Goal: Find specific page/section: Find specific page/section

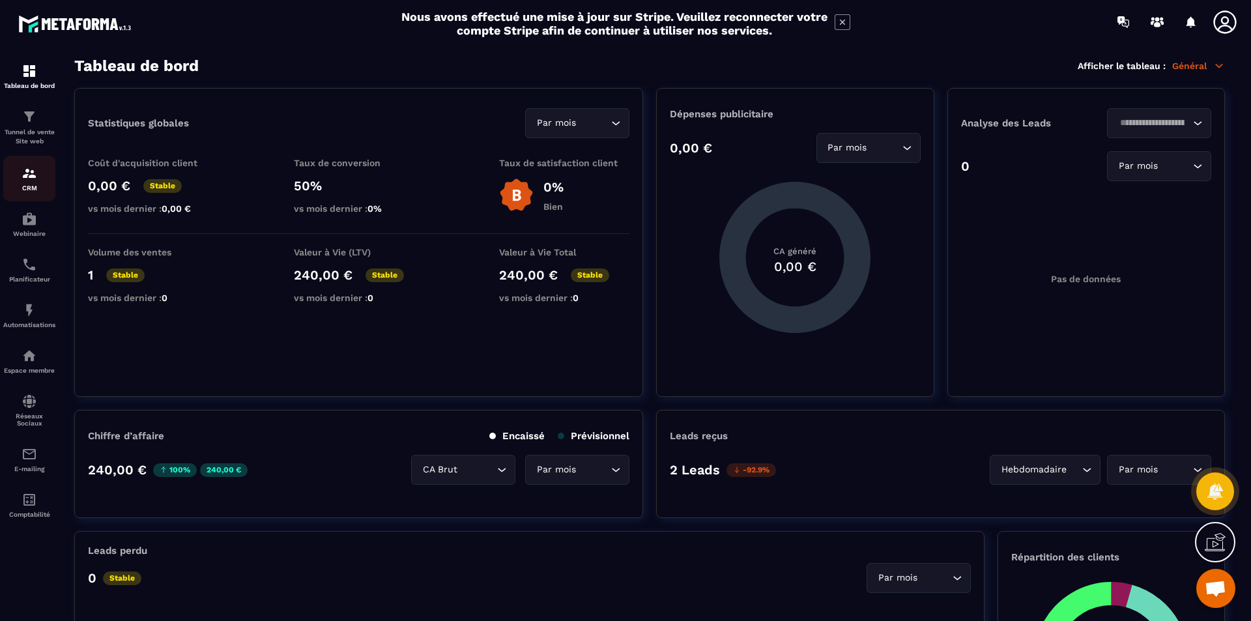
click at [31, 173] on img at bounding box center [30, 174] width 16 height 16
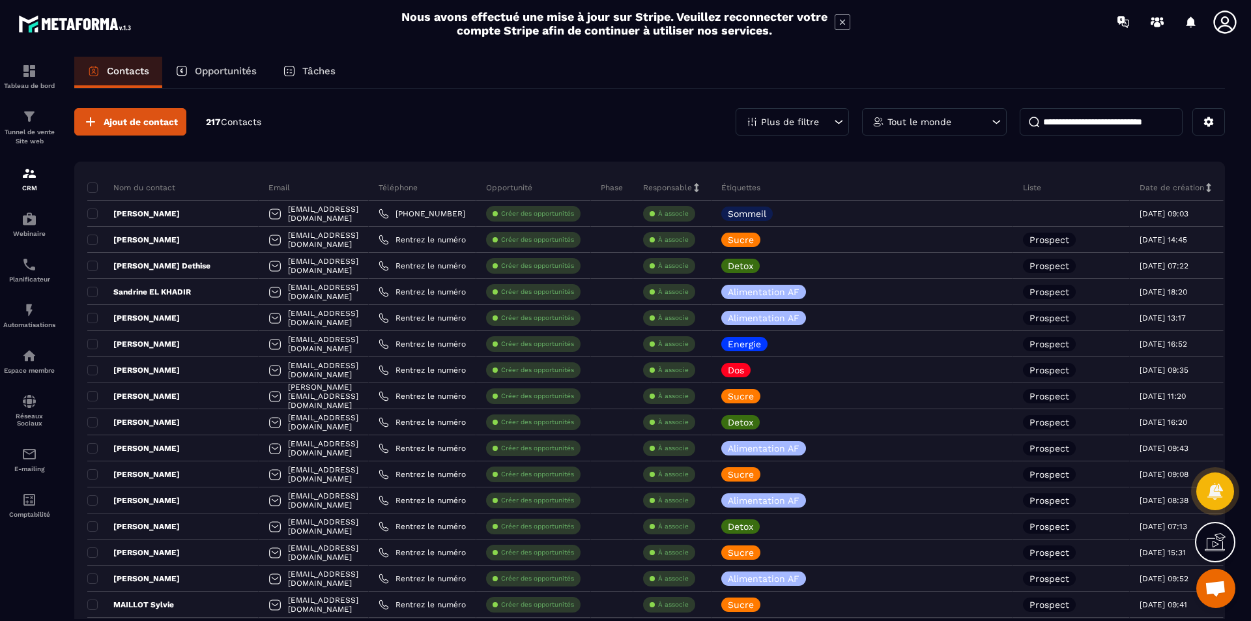
click at [824, 124] on div "Plus de filtre" at bounding box center [792, 121] width 113 height 27
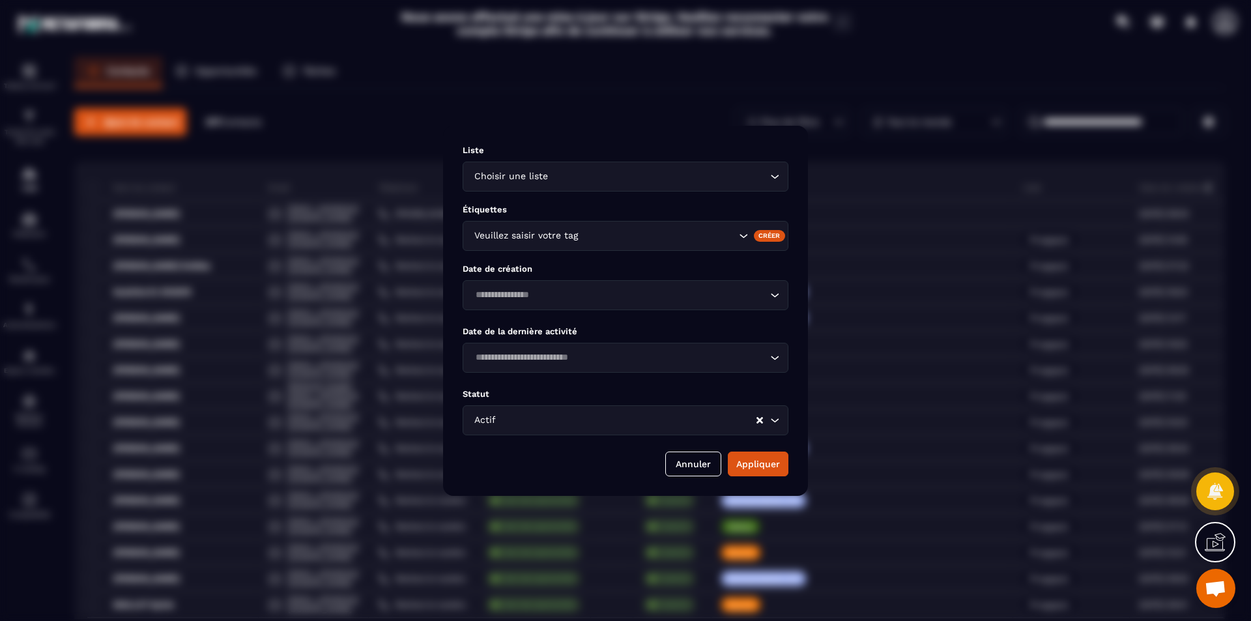
click at [587, 420] on input "Search for option" at bounding box center [627, 420] width 257 height 14
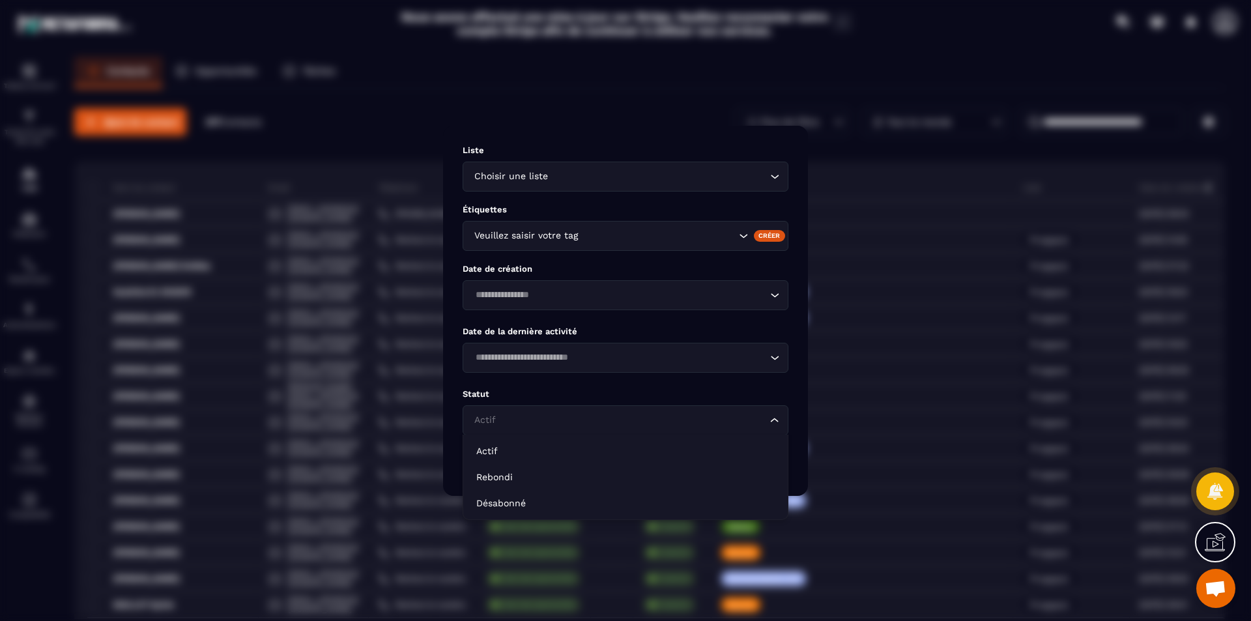
click at [587, 420] on input "Search for option" at bounding box center [619, 420] width 296 height 14
click at [638, 176] on input "Search for option" at bounding box center [659, 176] width 216 height 14
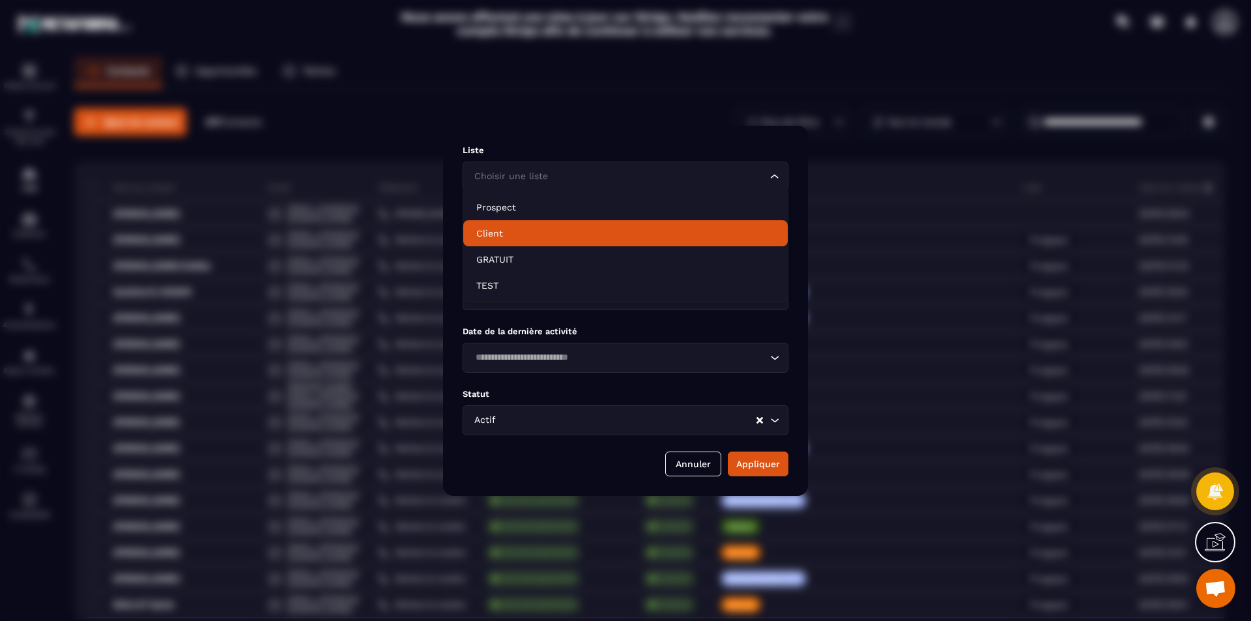
click at [497, 231] on p "Client" at bounding box center [625, 233] width 299 height 13
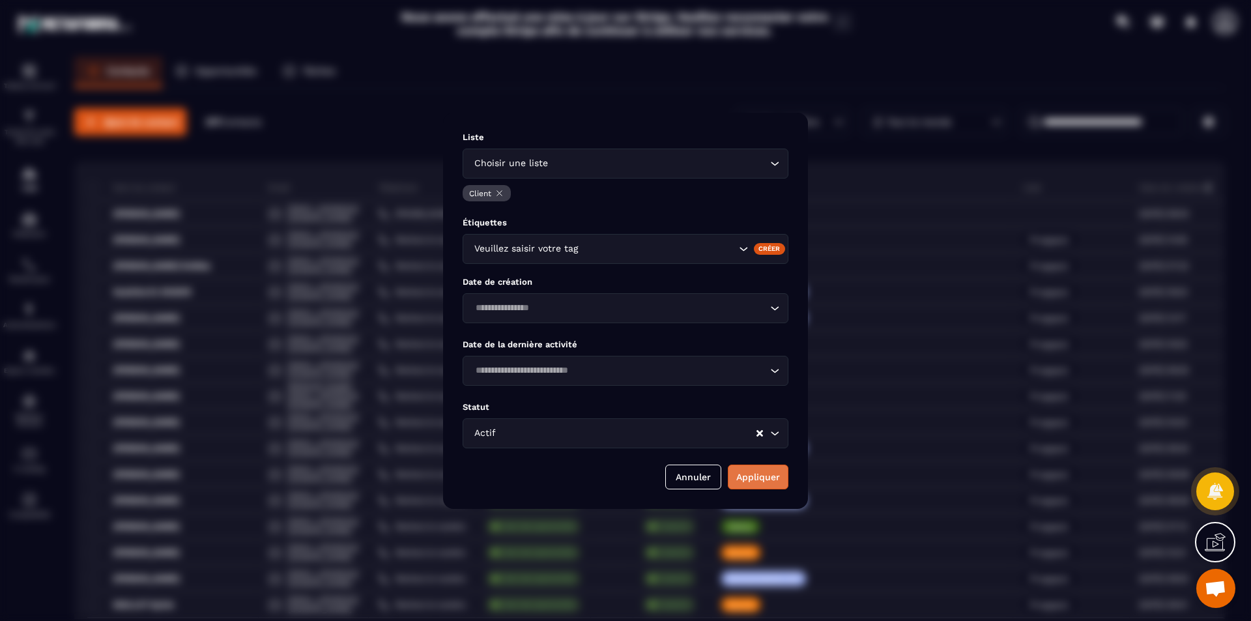
click at [746, 472] on button "Appliquer" at bounding box center [758, 477] width 61 height 25
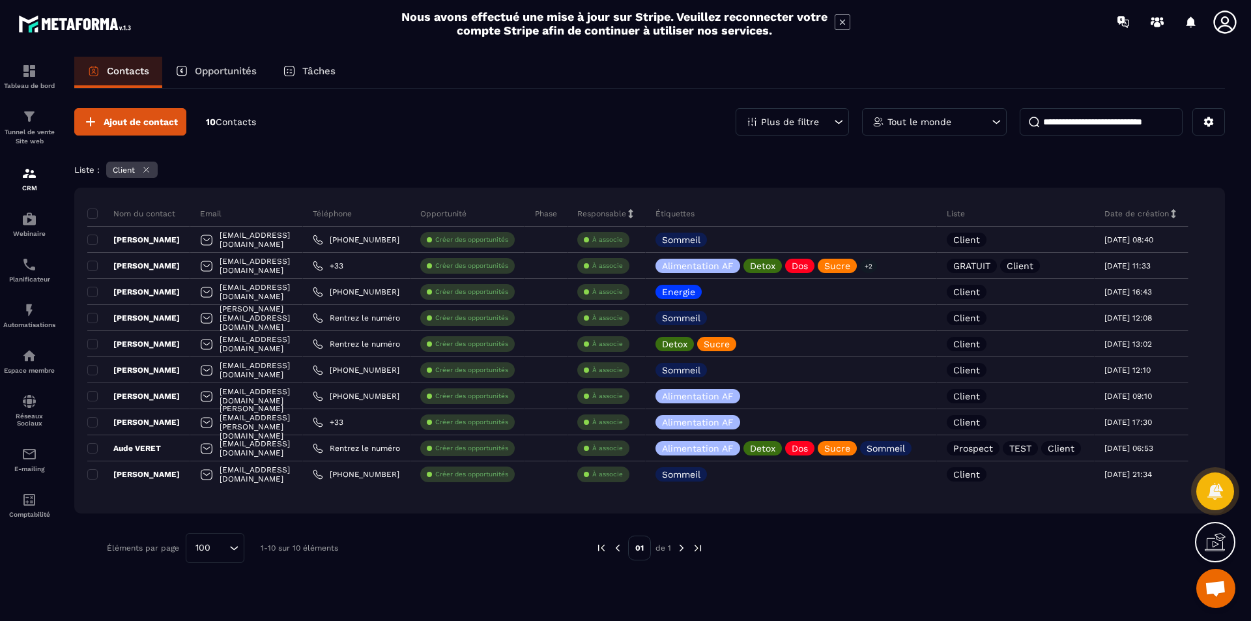
click at [682, 546] on img at bounding box center [682, 548] width 12 height 12
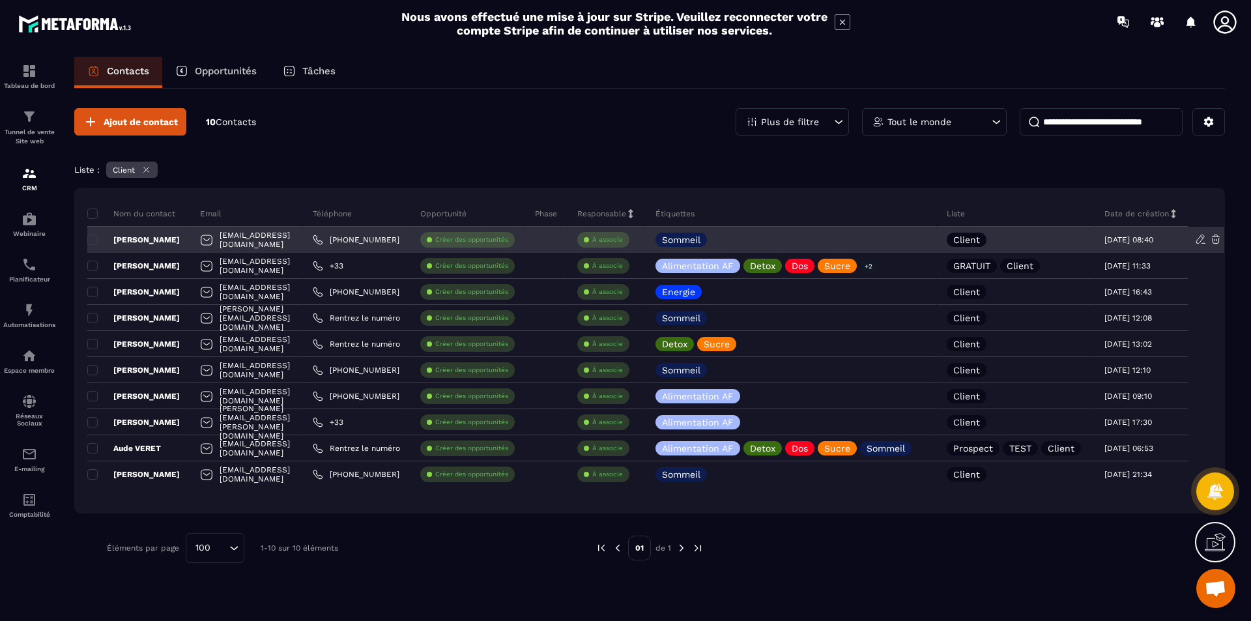
click at [175, 241] on p "[PERSON_NAME]" at bounding box center [133, 240] width 93 height 10
